Goal: Book appointment/travel/reservation

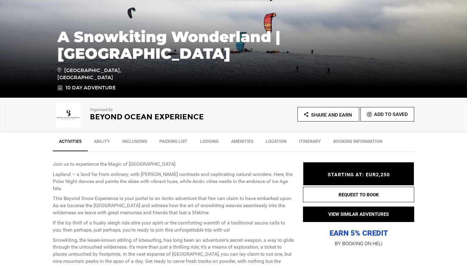
scroll to position [117, 0]
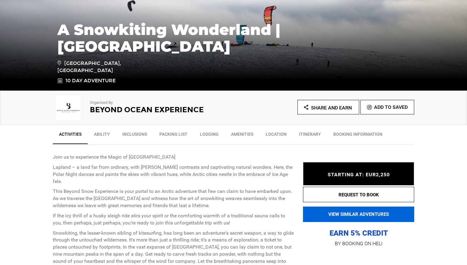
click at [366, 214] on button "VIEW SIMILAR ADVENTURES" at bounding box center [358, 213] width 111 height 15
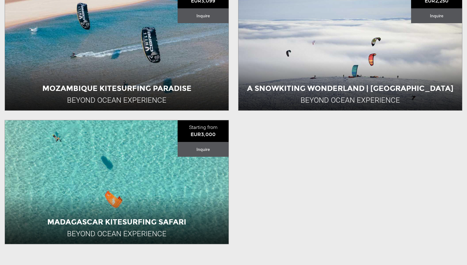
scroll to position [219, 0]
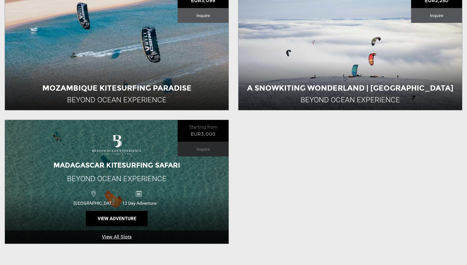
click at [131, 197] on div "12 Day Adventure" at bounding box center [139, 197] width 45 height 16
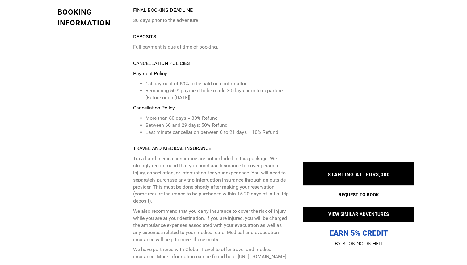
scroll to position [1684, 0]
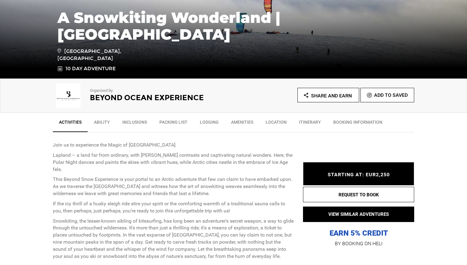
scroll to position [130, 0]
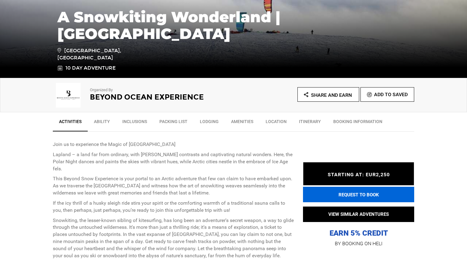
click at [365, 196] on button "REQUEST TO BOOK" at bounding box center [358, 194] width 111 height 15
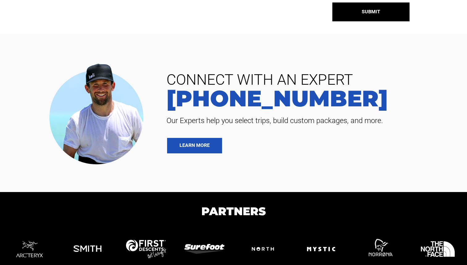
scroll to position [218, 0]
